Goal: Check status: Check status

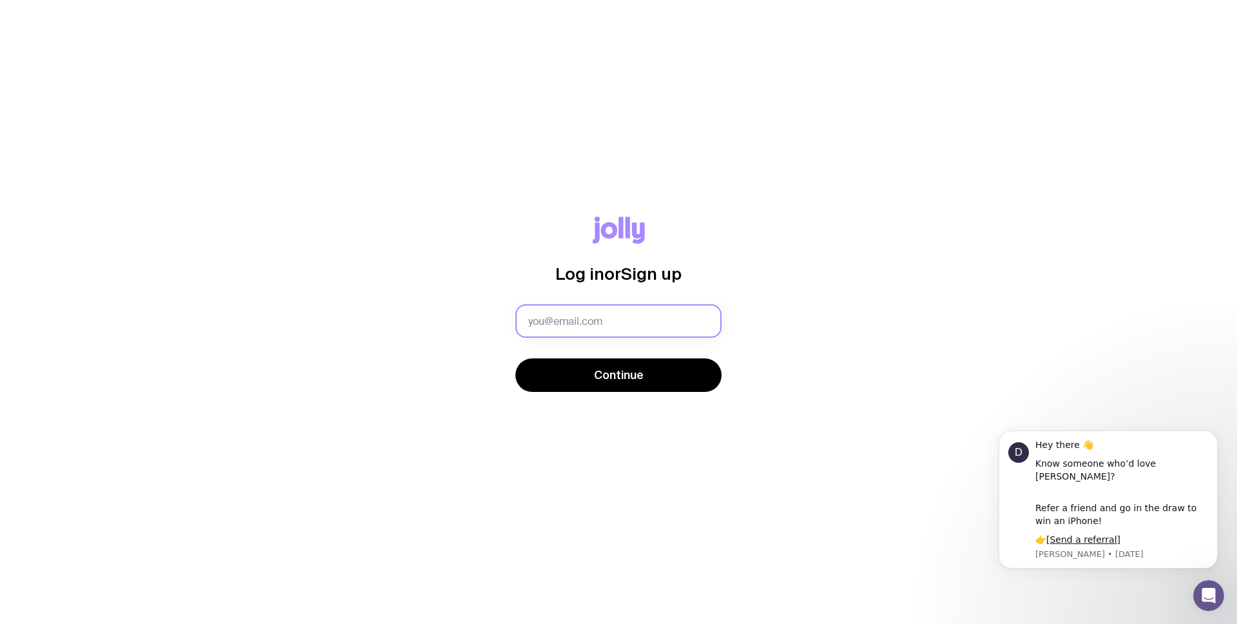
type input "[EMAIL_ADDRESS][DOMAIN_NAME]"
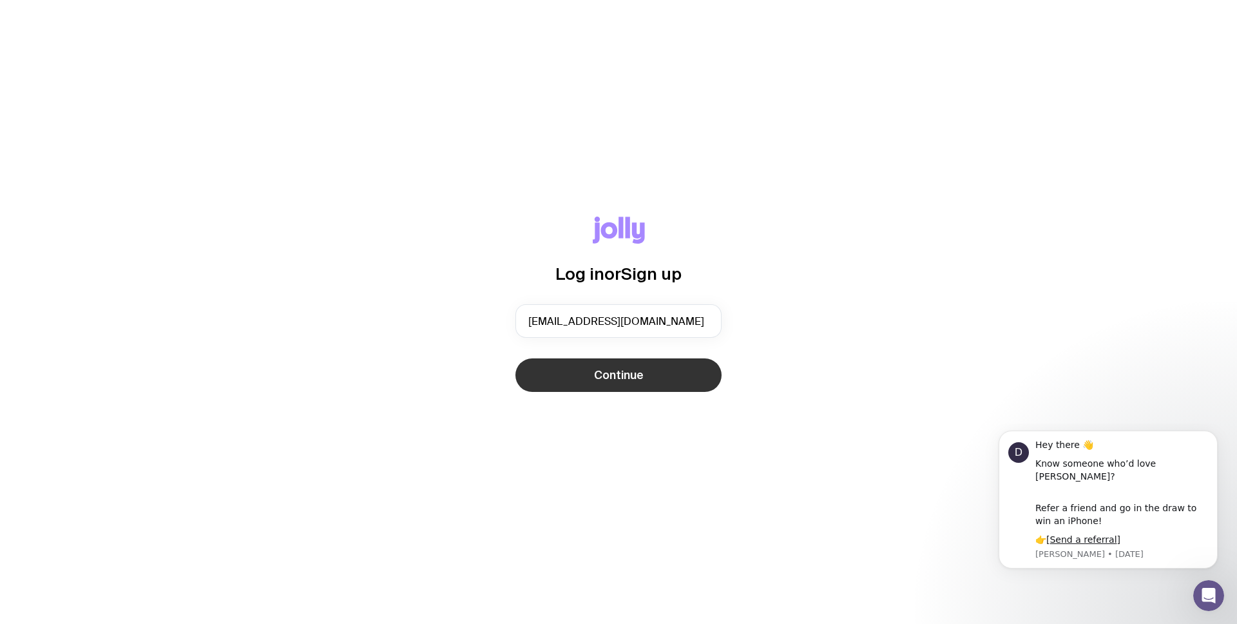
click at [691, 368] on button "Continue" at bounding box center [618, 374] width 206 height 33
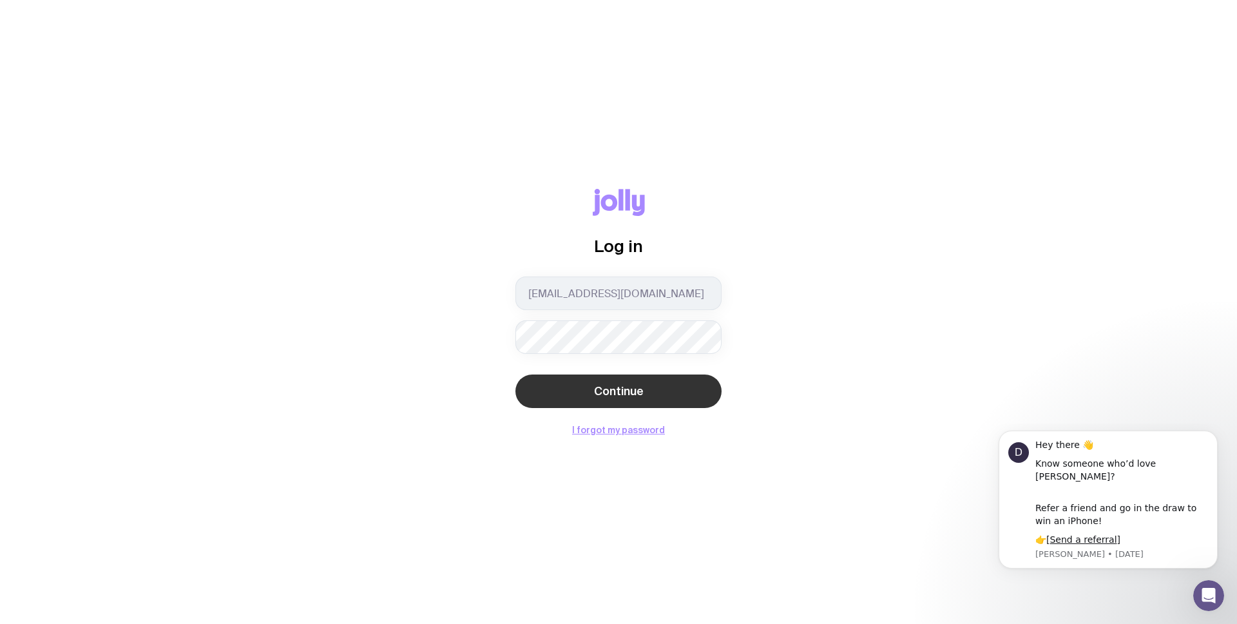
click at [619, 396] on span "Continue" at bounding box center [619, 390] width 50 height 15
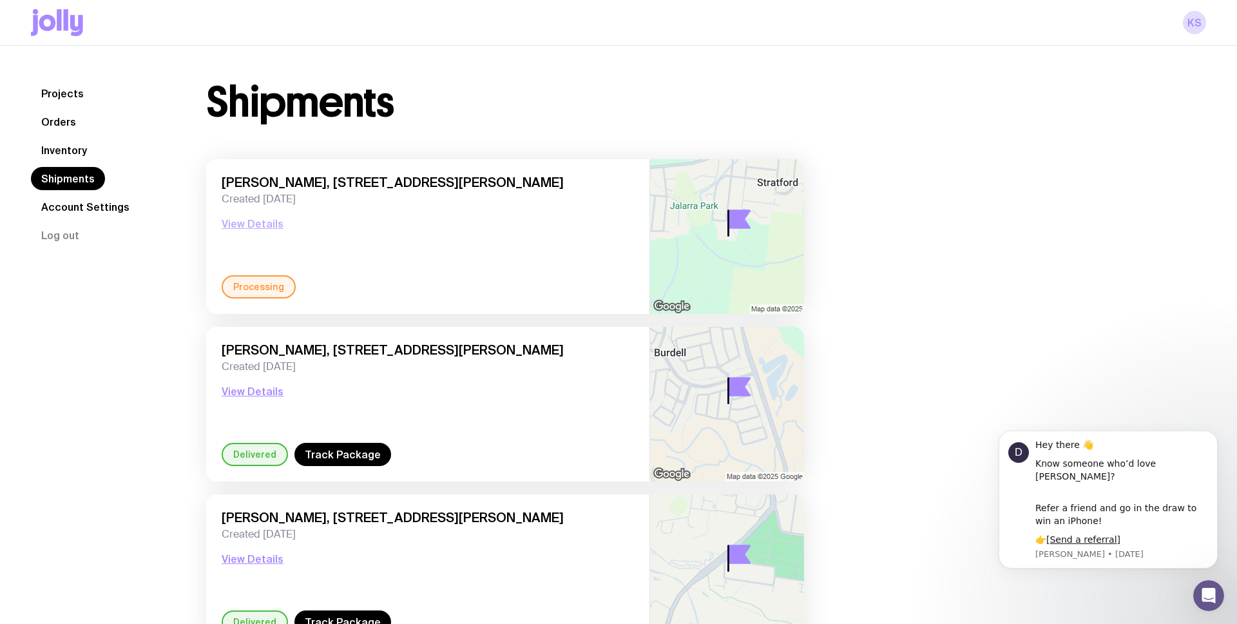
click at [247, 225] on button "View Details" at bounding box center [253, 223] width 62 height 15
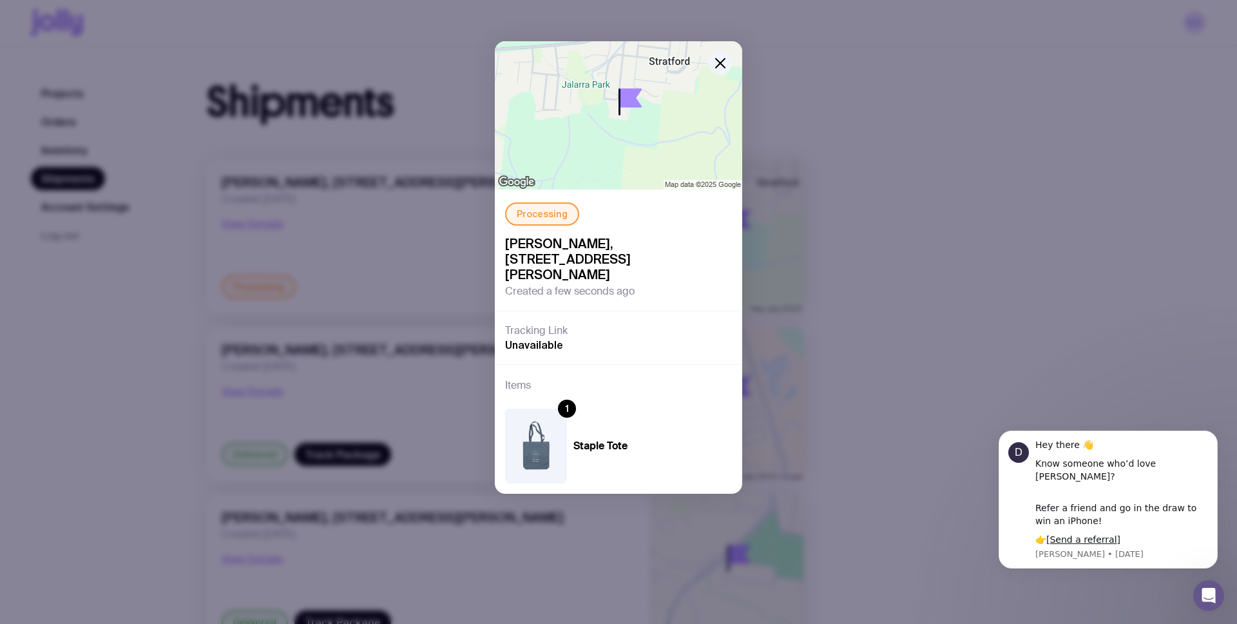
scroll to position [3, 0]
click at [722, 62] on icon "button" at bounding box center [720, 62] width 15 height 15
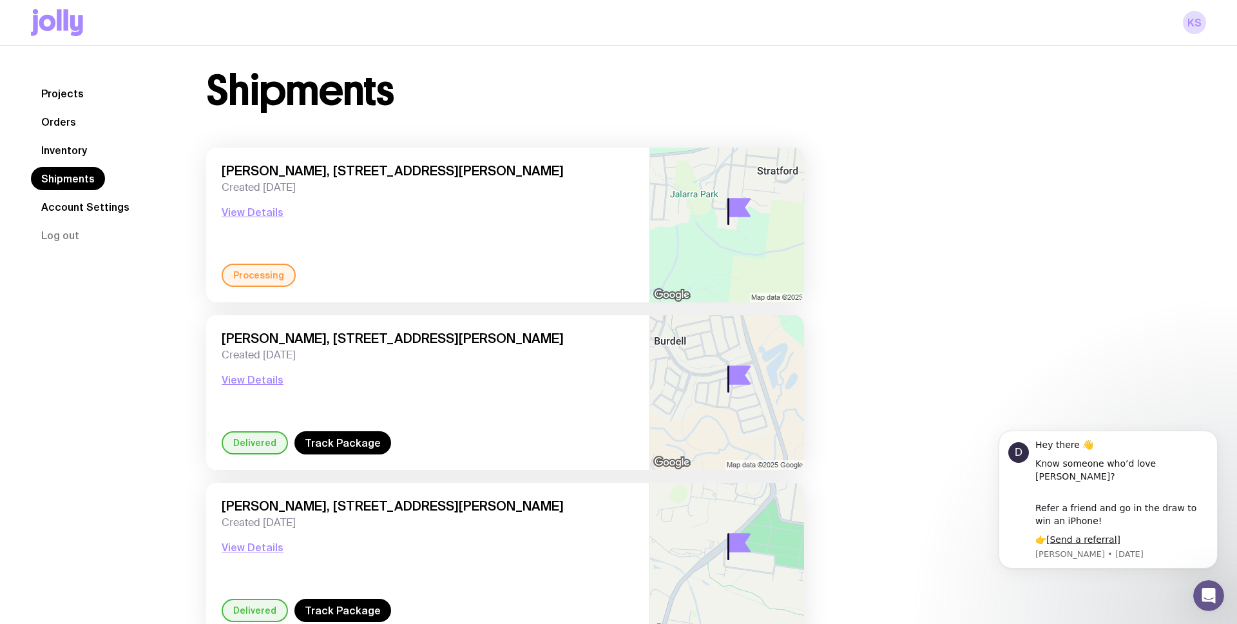
scroll to position [0, 0]
